Goal: Information Seeking & Learning: Compare options

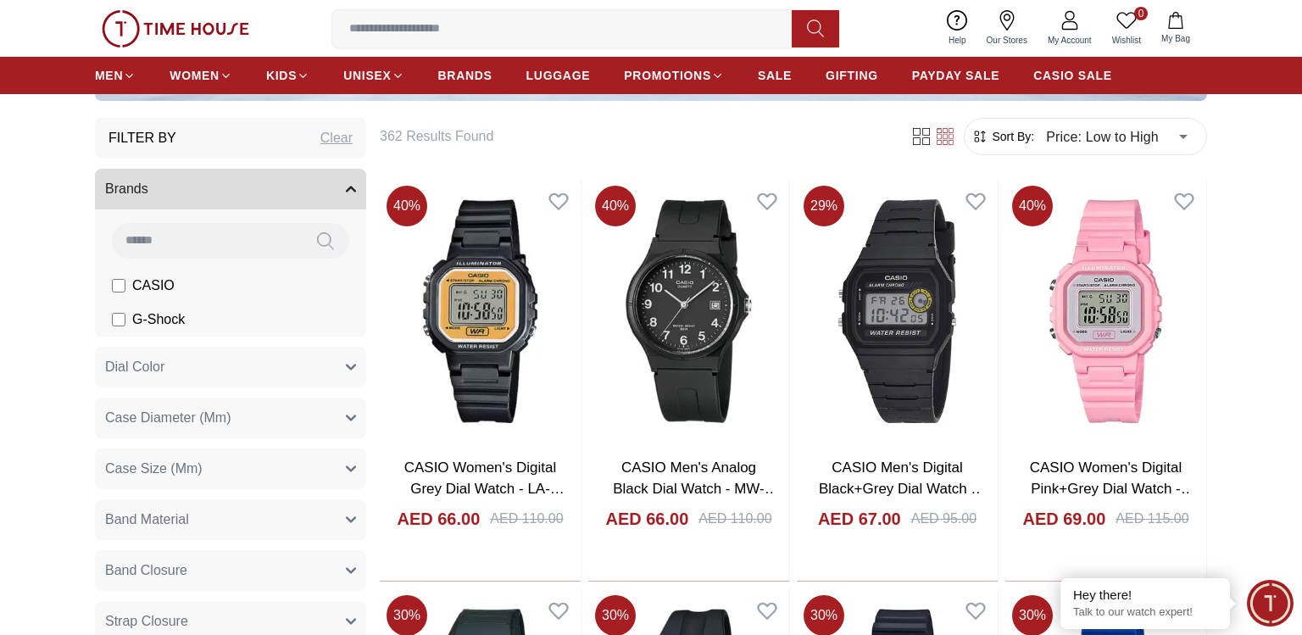
scroll to position [475, 0]
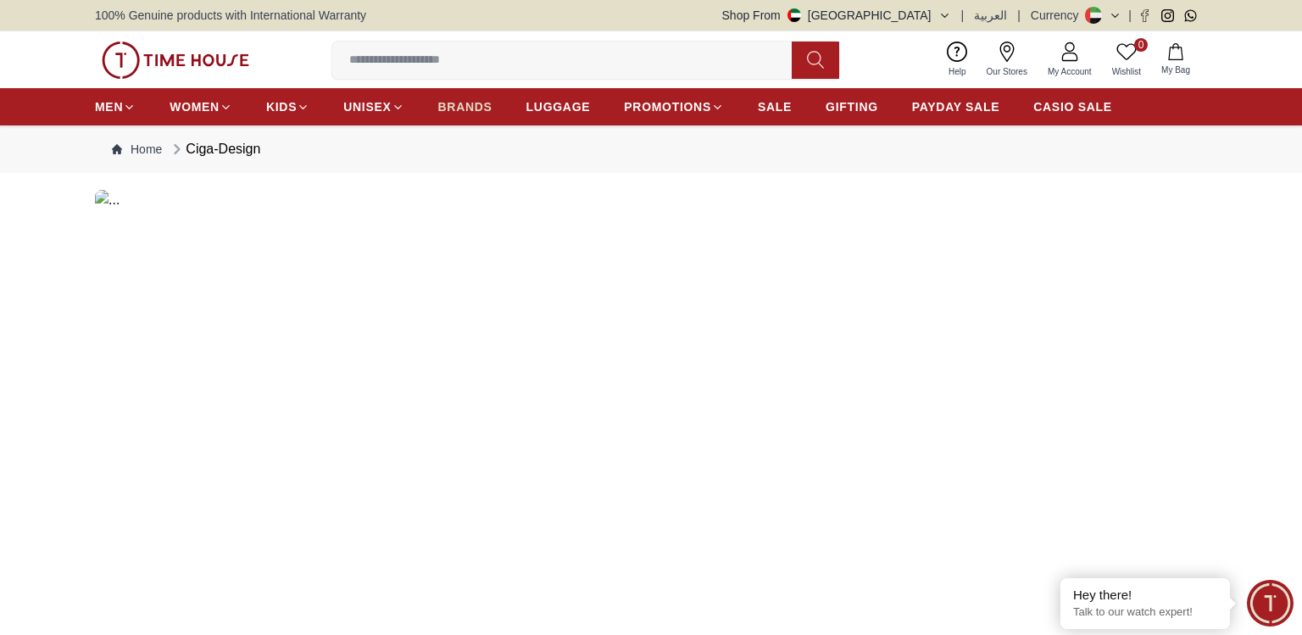
click at [461, 113] on span "BRANDS" at bounding box center [465, 106] width 54 height 17
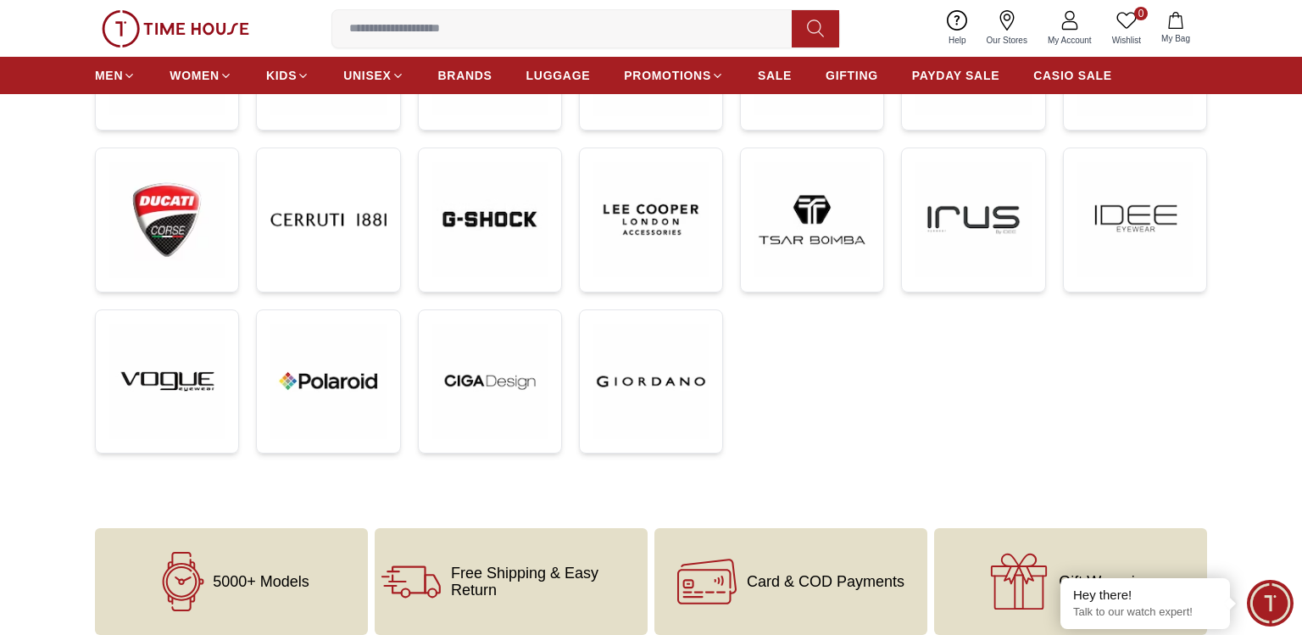
scroll to position [380, 0]
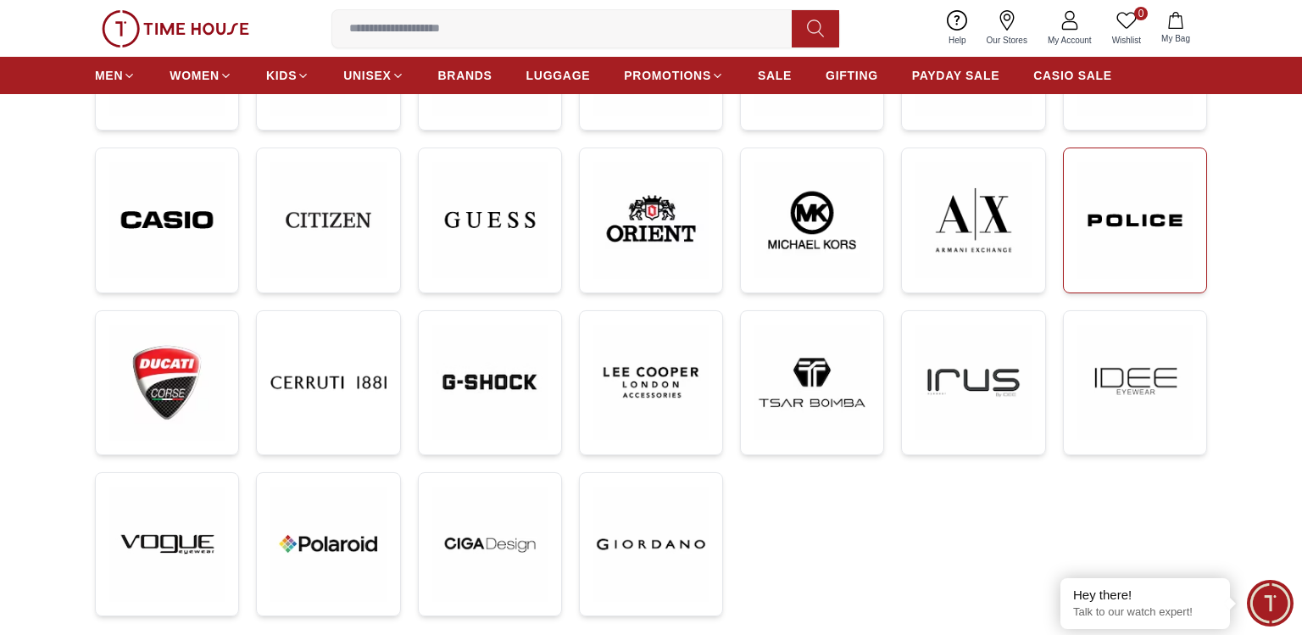
click at [1159, 231] on img at bounding box center [1135, 220] width 115 height 116
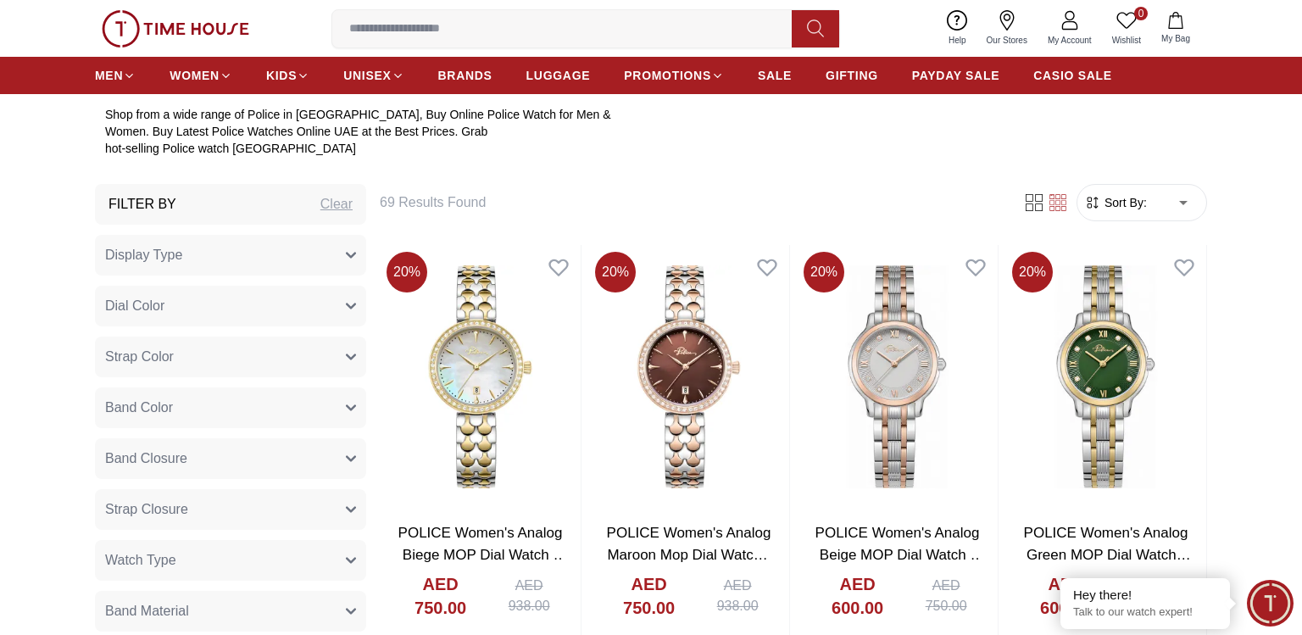
scroll to position [665, 0]
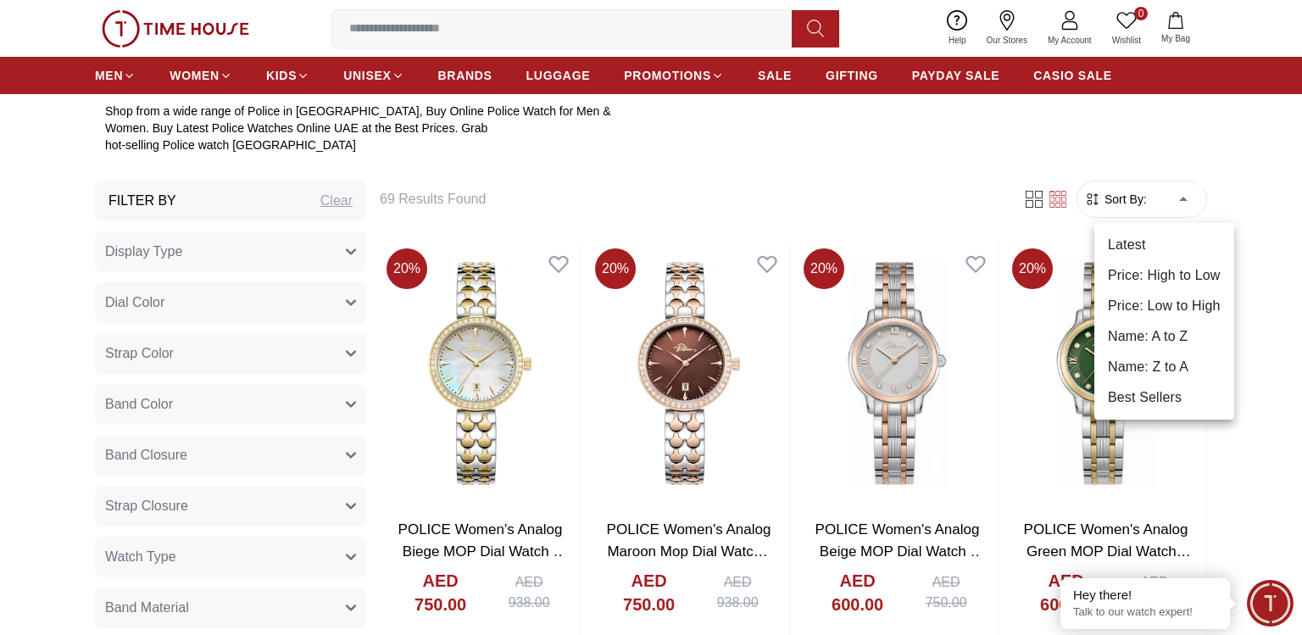
click at [1173, 276] on li "Price: High to Low" at bounding box center [1164, 275] width 140 height 31
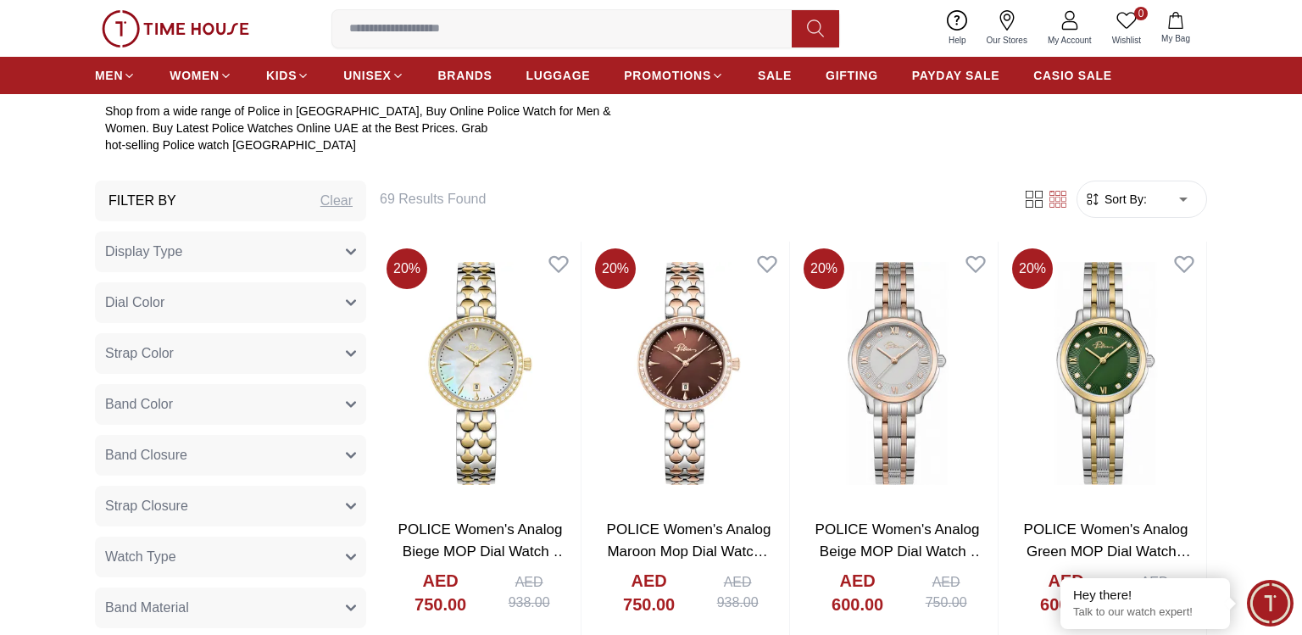
type input "*"
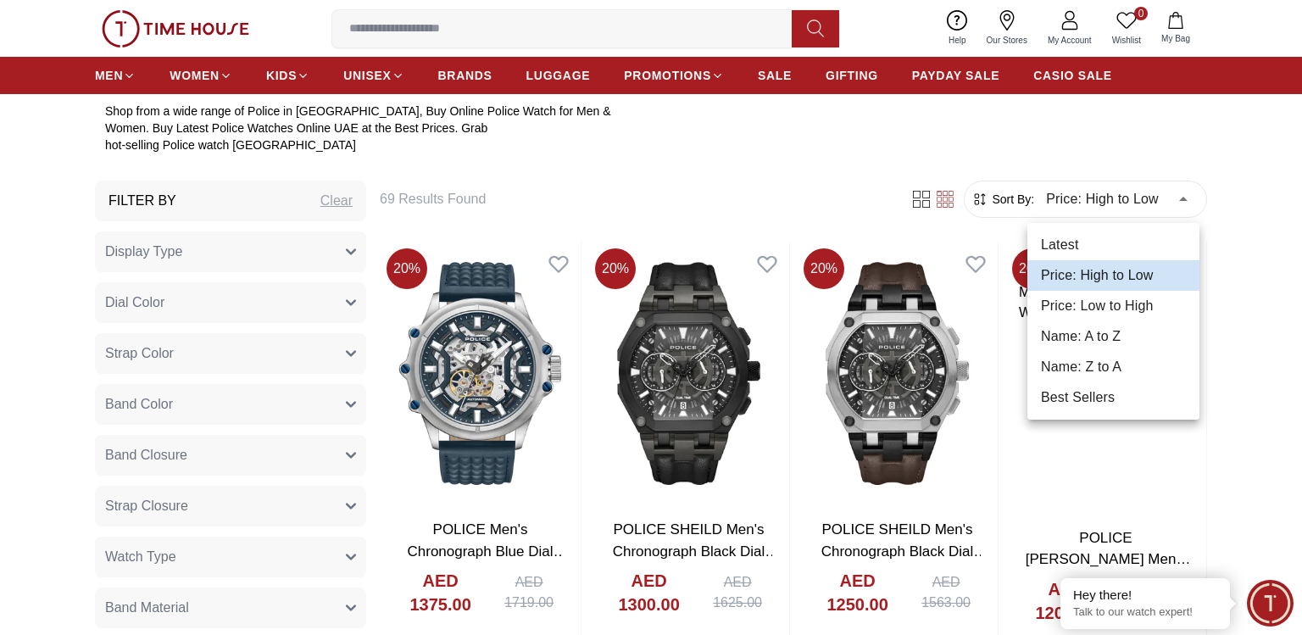
click at [1252, 310] on div at bounding box center [651, 317] width 1302 height 635
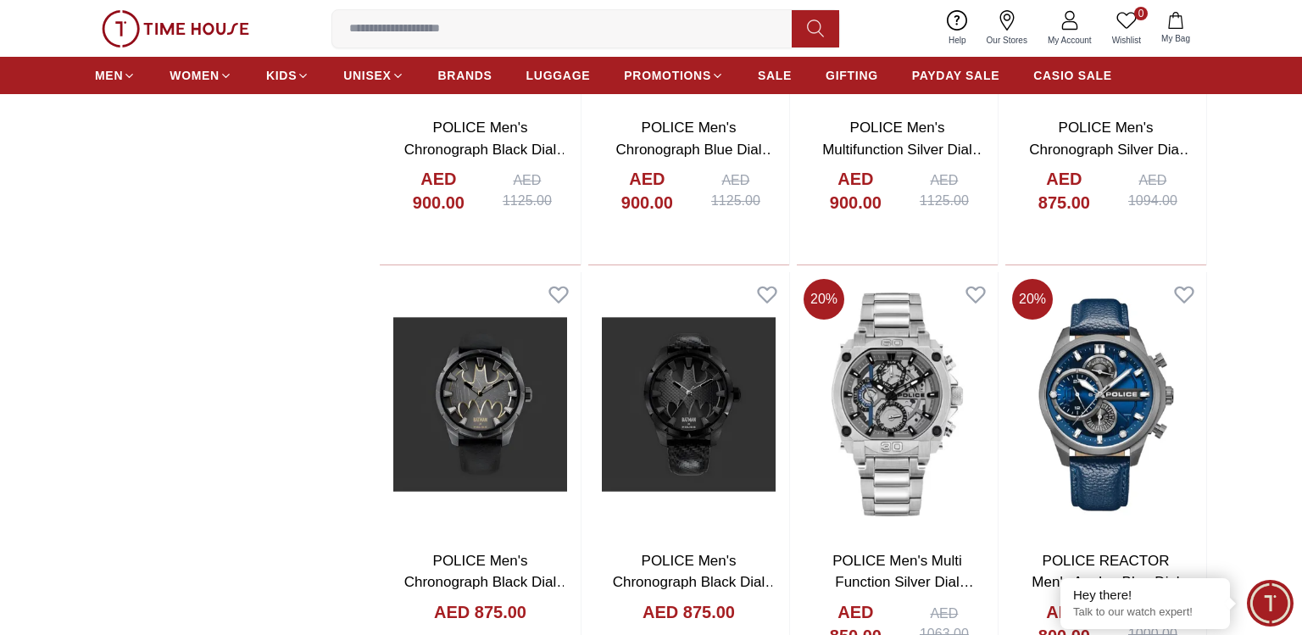
scroll to position [2469, 0]
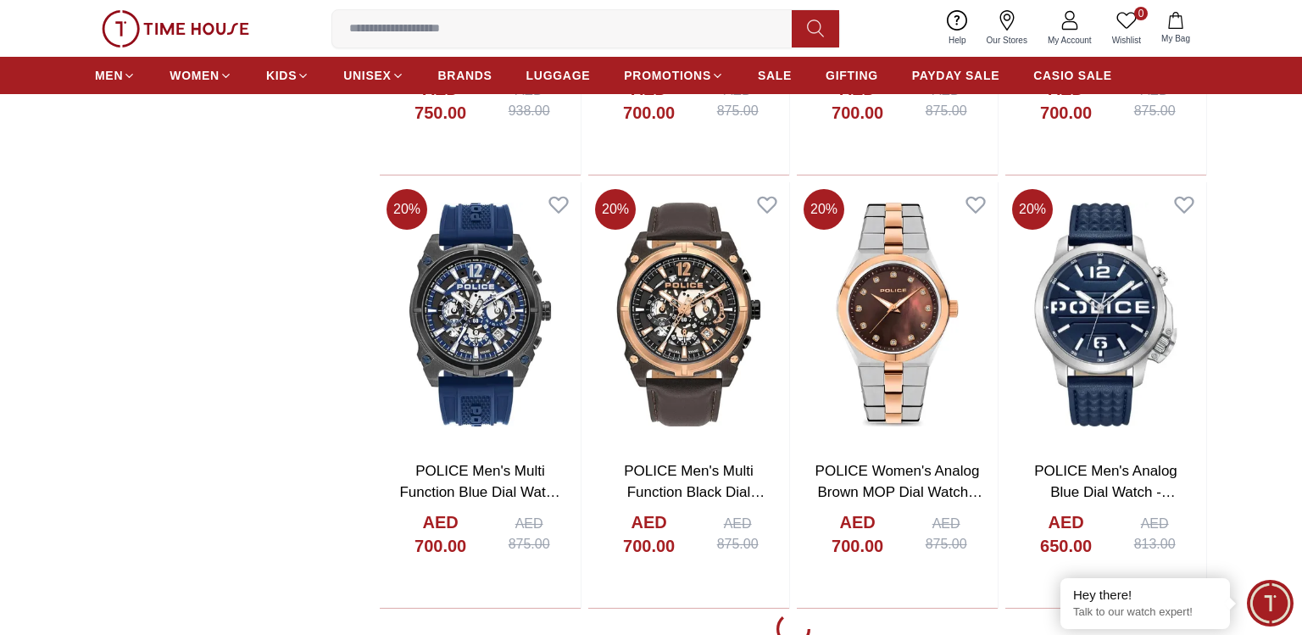
scroll to position [4463, 0]
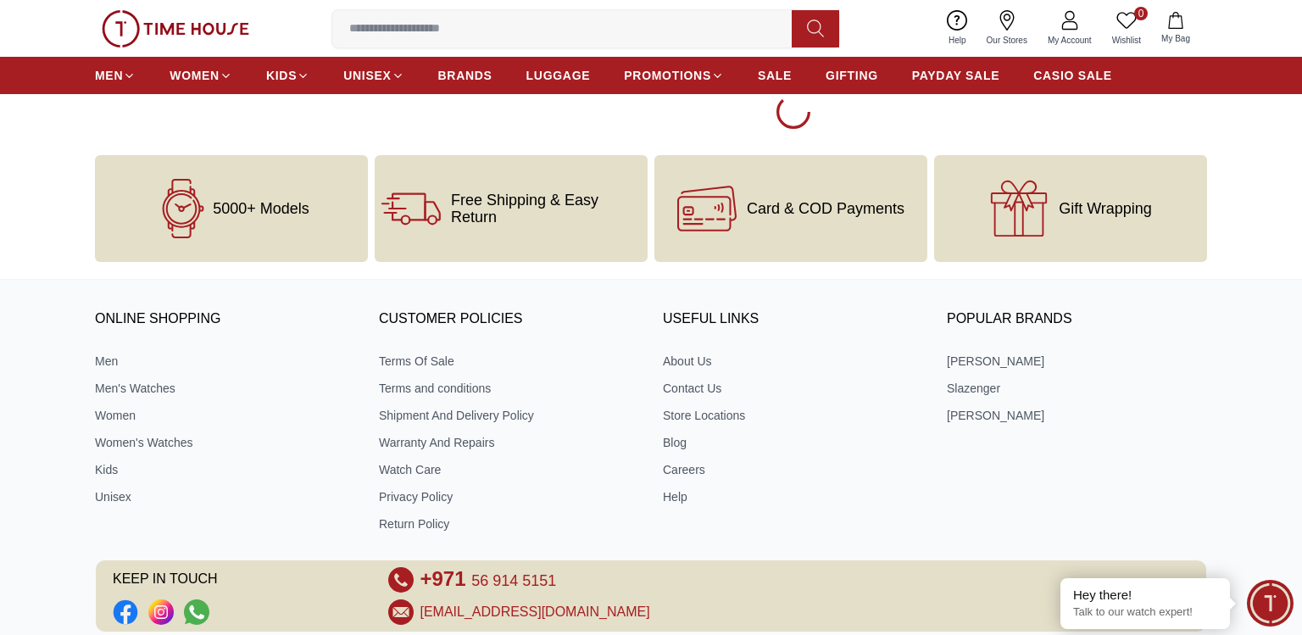
scroll to position [6836, 0]
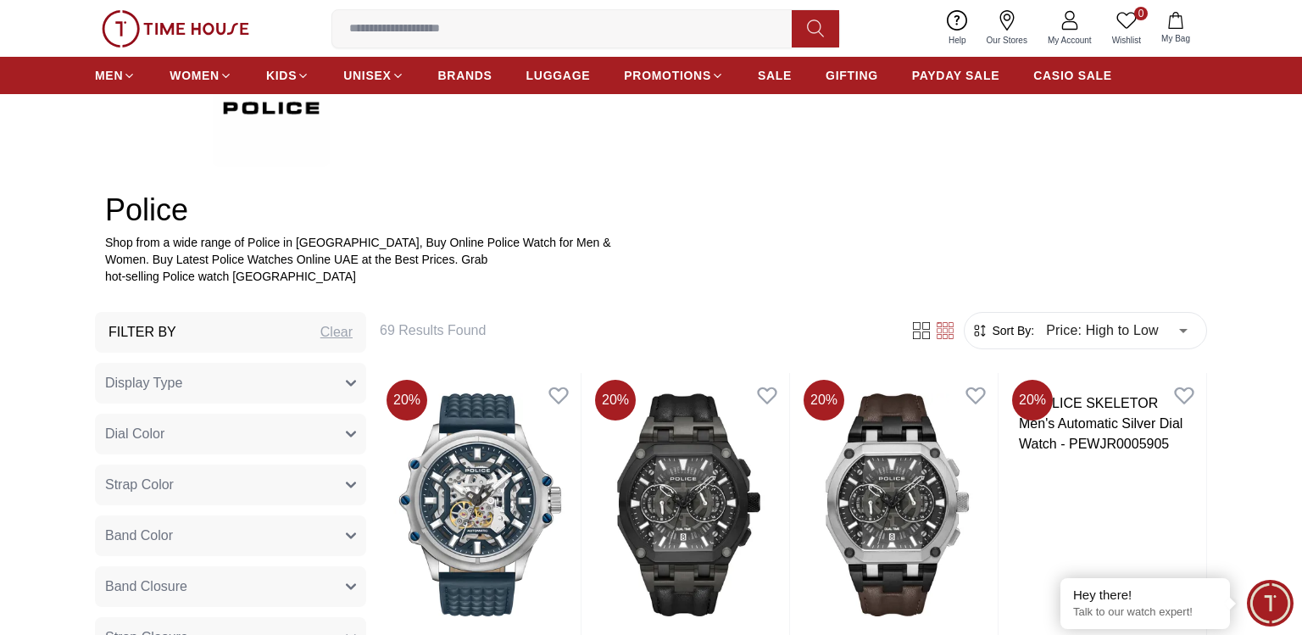
scroll to position [475, 0]
